Goal: Navigation & Orientation: Find specific page/section

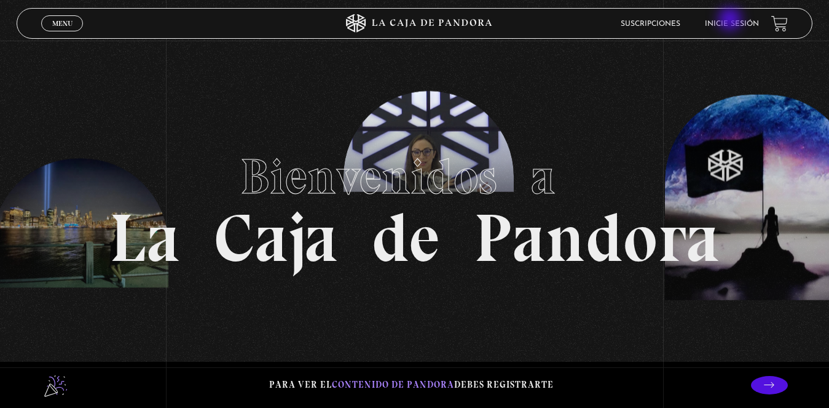
click at [732, 20] on link "Inicie sesión" at bounding box center [732, 23] width 54 height 7
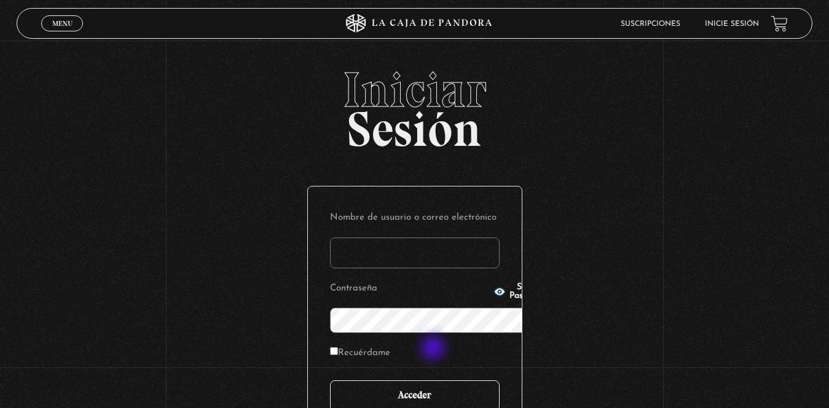
type input "[EMAIL_ADDRESS][DOMAIN_NAME]"
click at [435, 380] on input "Acceder" at bounding box center [415, 395] width 170 height 31
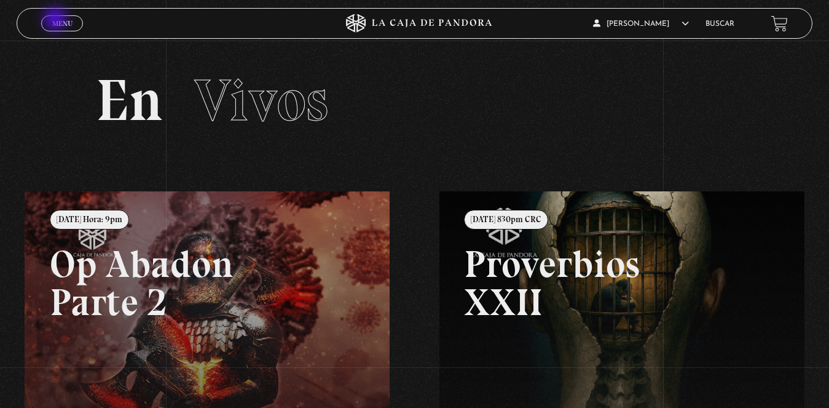
click at [57, 20] on span "Menu" at bounding box center [62, 23] width 20 height 7
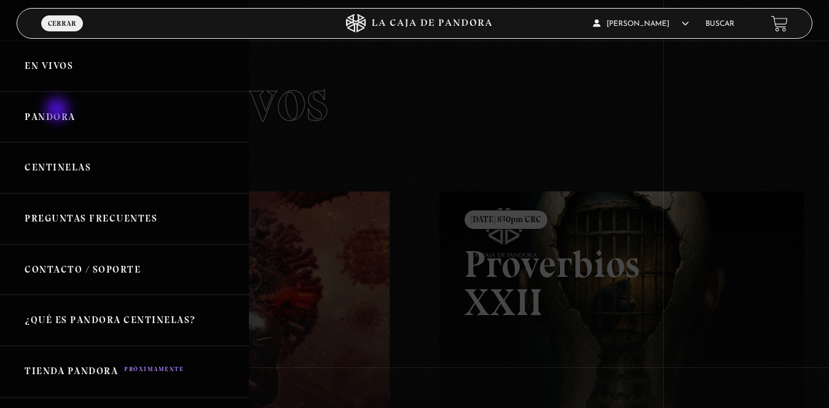
click at [58, 111] on link "Pandora" at bounding box center [124, 117] width 249 height 51
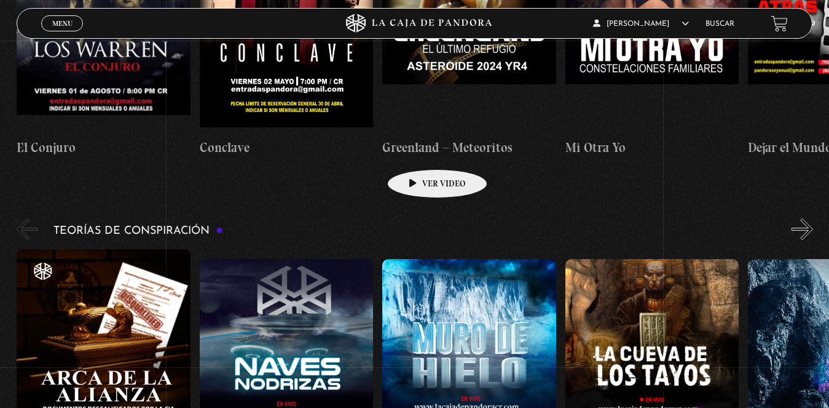
scroll to position [2521, 0]
